Goal: Check status

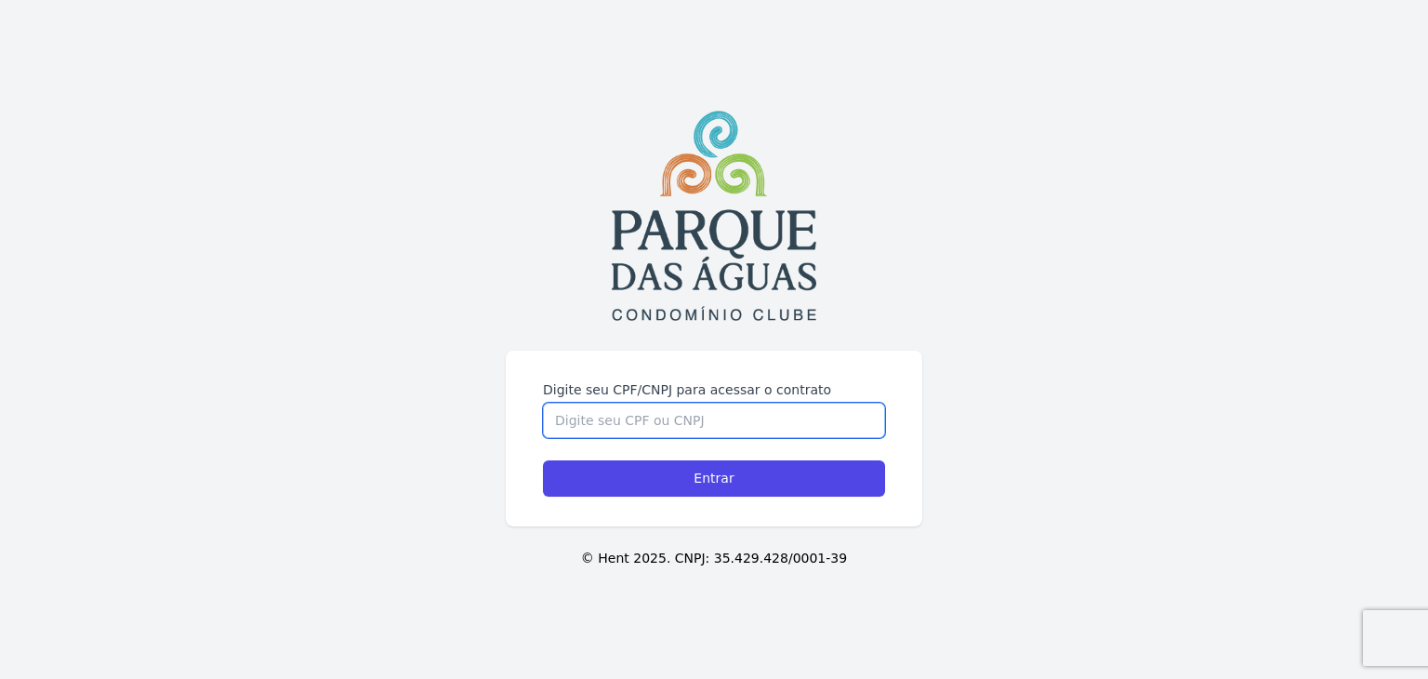
drag, startPoint x: 630, startPoint y: 328, endPoint x: 628, endPoint y: 345, distance: 16.8
click at [628, 380] on form "Digite seu CPF/CNPJ para acessar o contrato Entrar" at bounding box center [714, 438] width 342 height 116
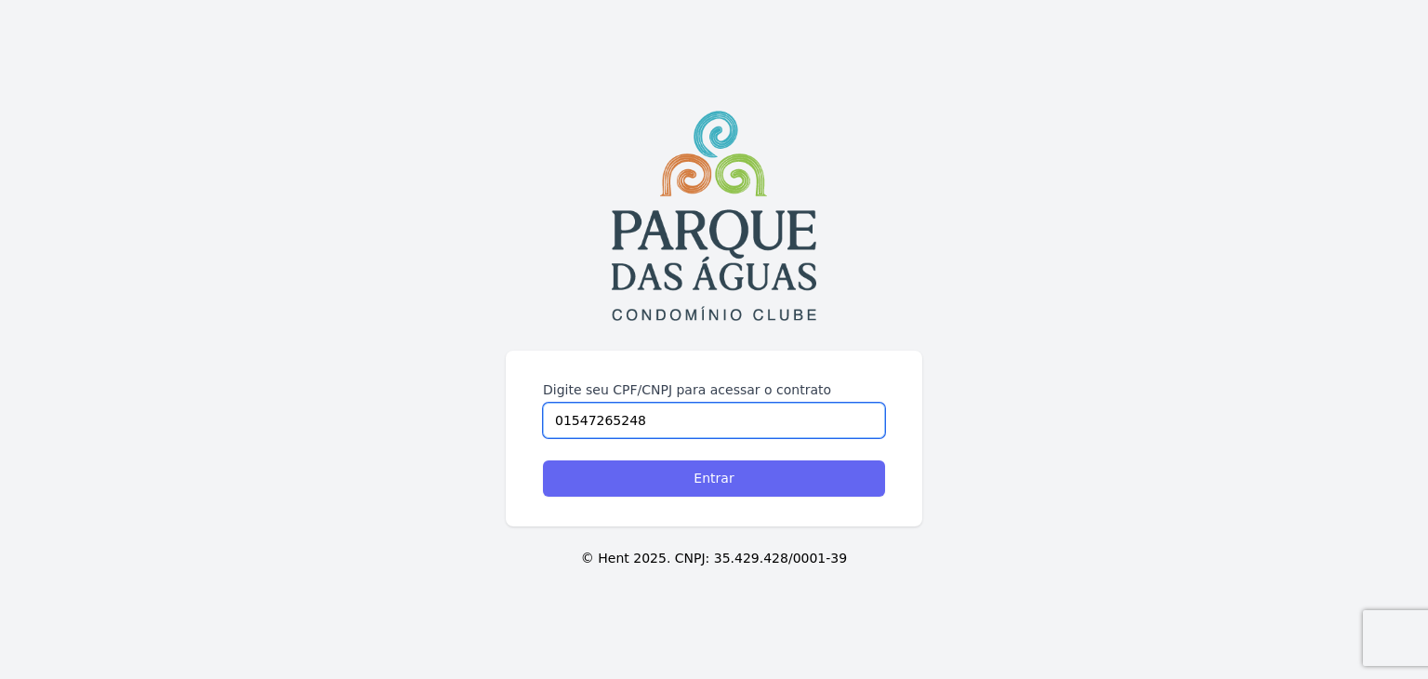
type input "01547265248"
click at [607, 464] on input "Entrar" at bounding box center [714, 478] width 342 height 36
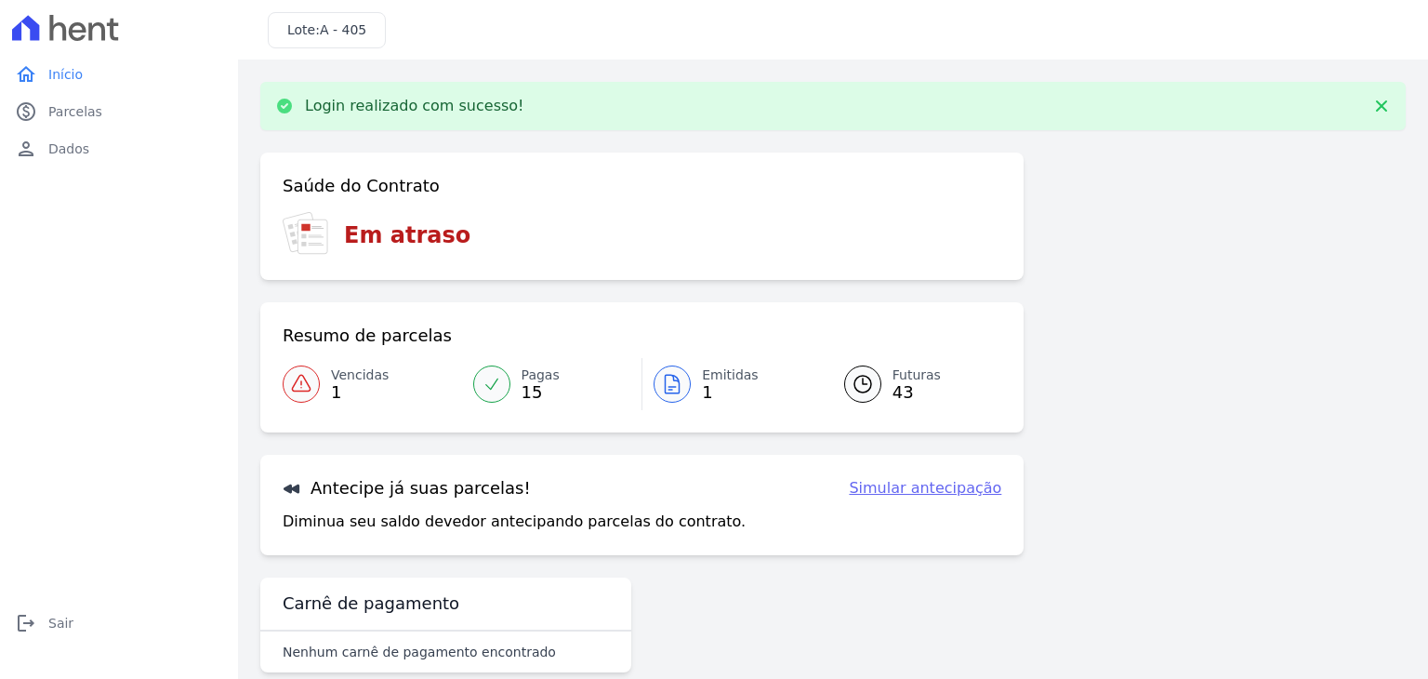
click at [756, 369] on link "Emitidas 1" at bounding box center [731, 384] width 179 height 52
